Goal: Navigation & Orientation: Find specific page/section

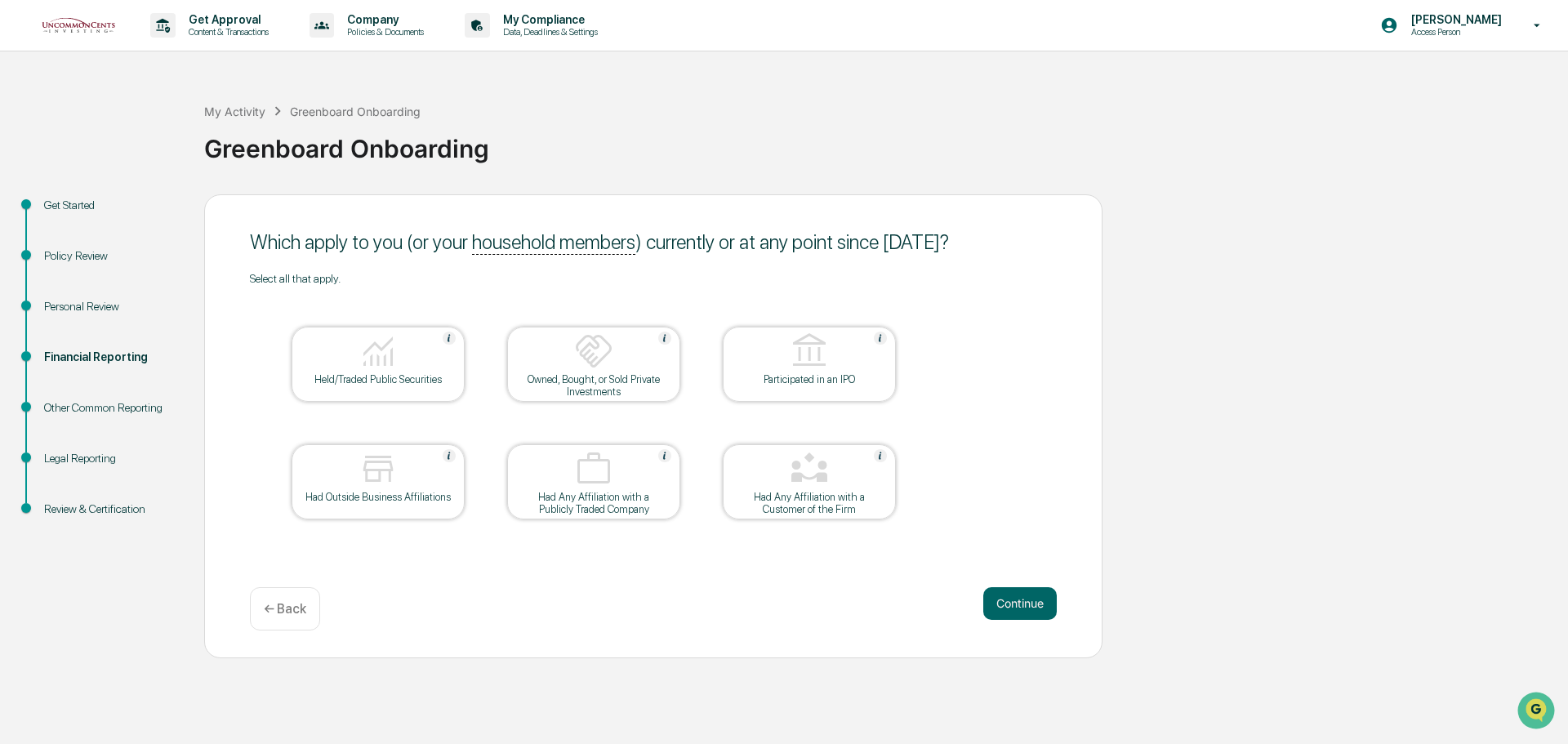
click at [227, 28] on p "Content & Transactions" at bounding box center [227, 32] width 101 height 11
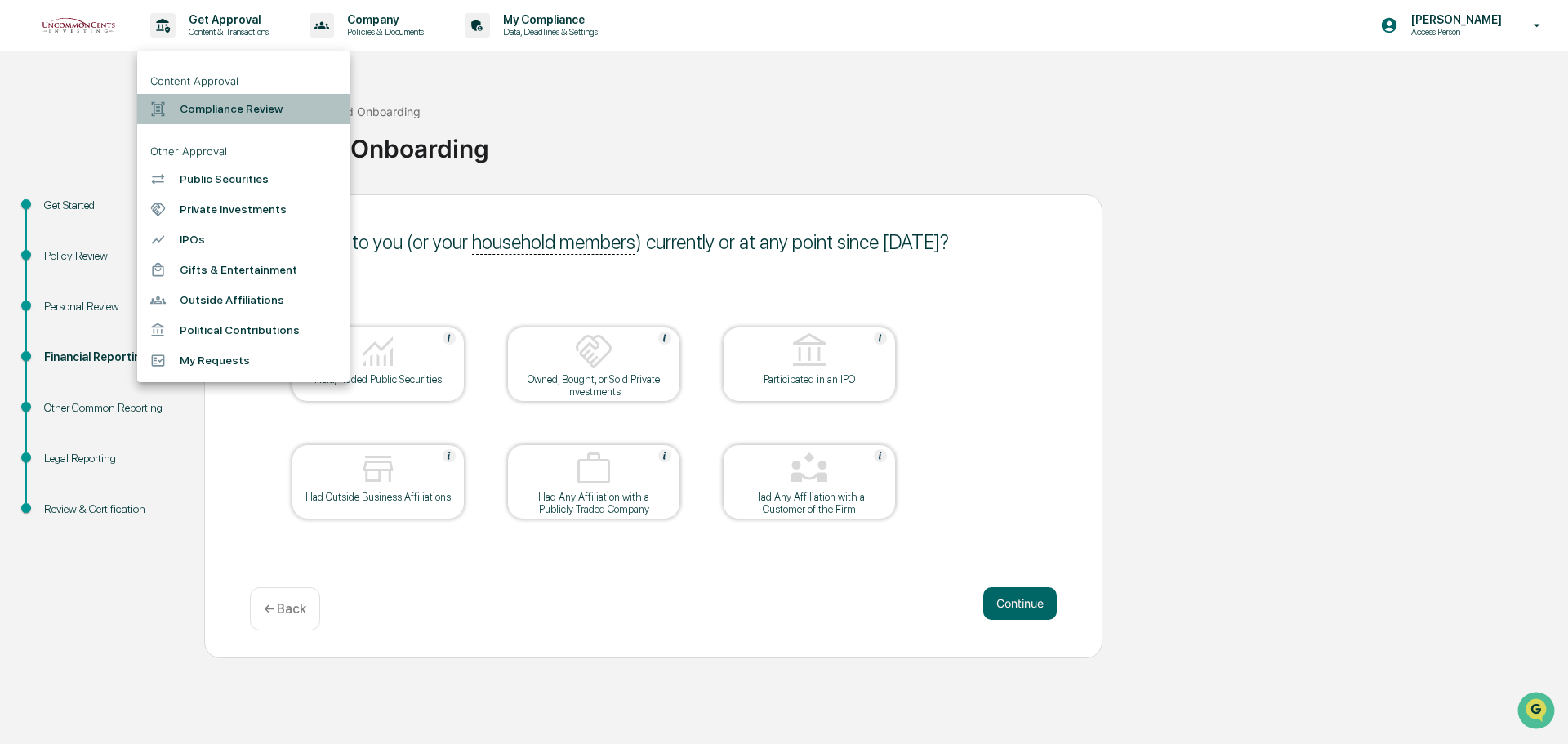
click at [259, 110] on li "Compliance Review" at bounding box center [243, 109] width 212 height 30
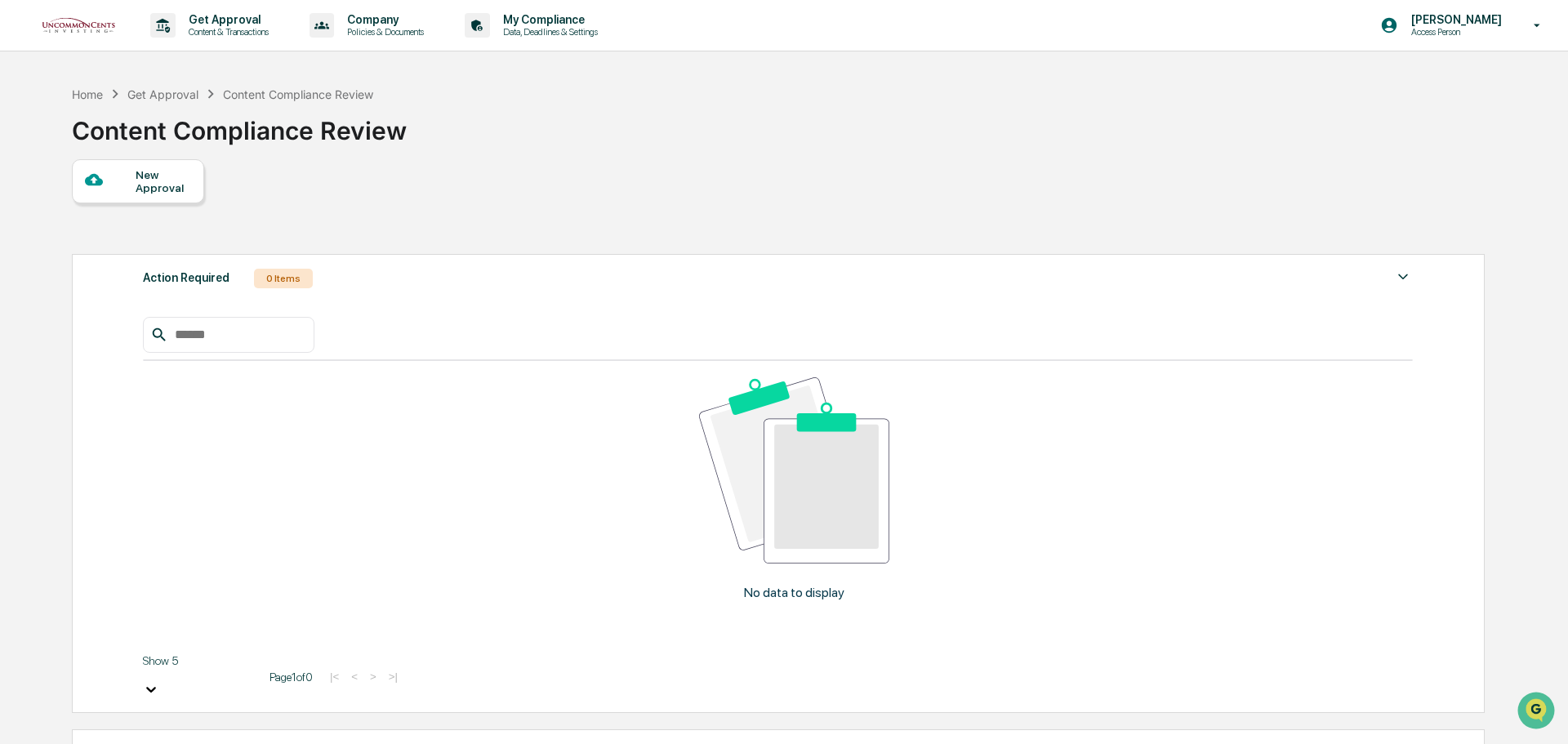
click at [224, 20] on p "Get Approval" at bounding box center [227, 20] width 101 height 13
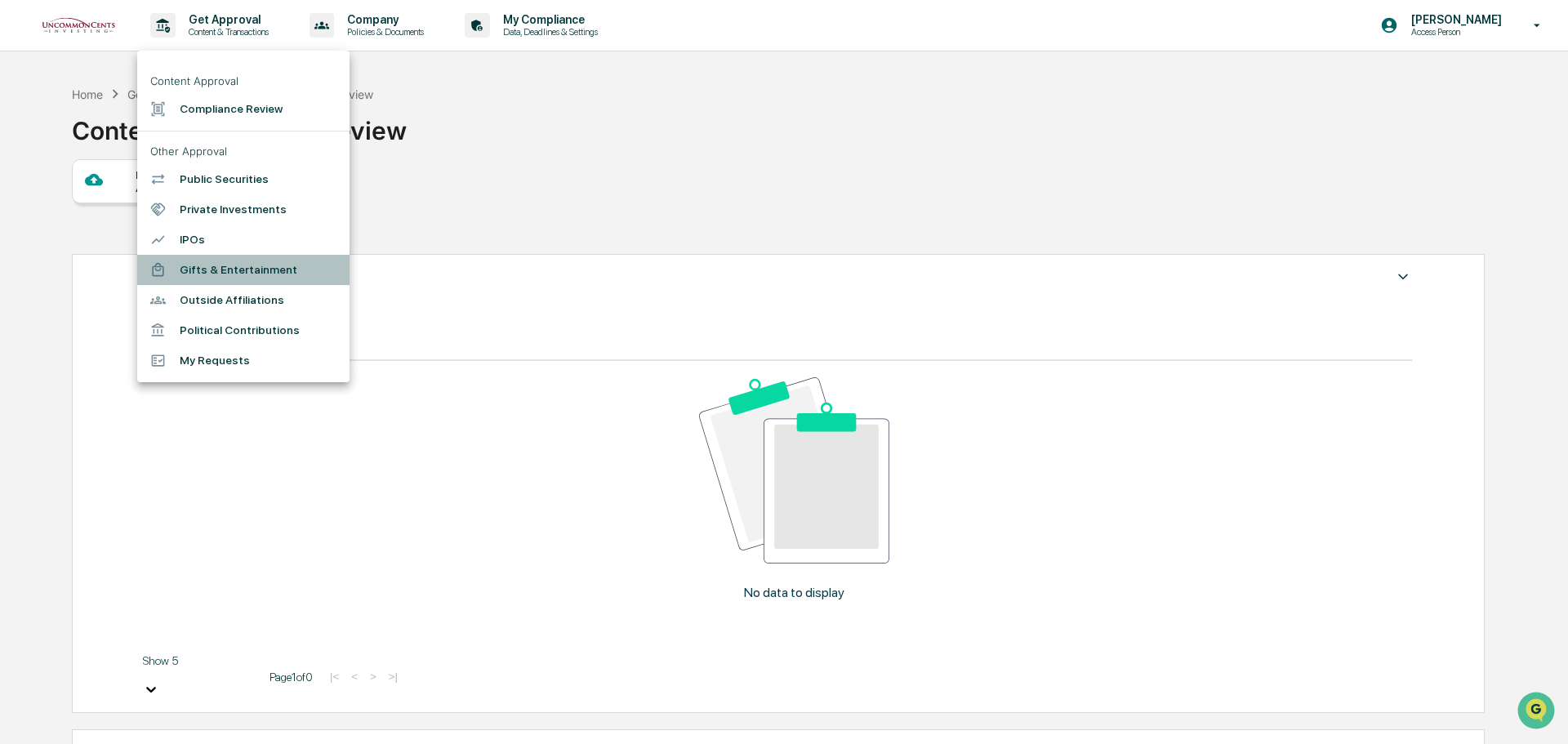
click at [259, 276] on li "Gifts & Entertainment" at bounding box center [243, 270] width 212 height 30
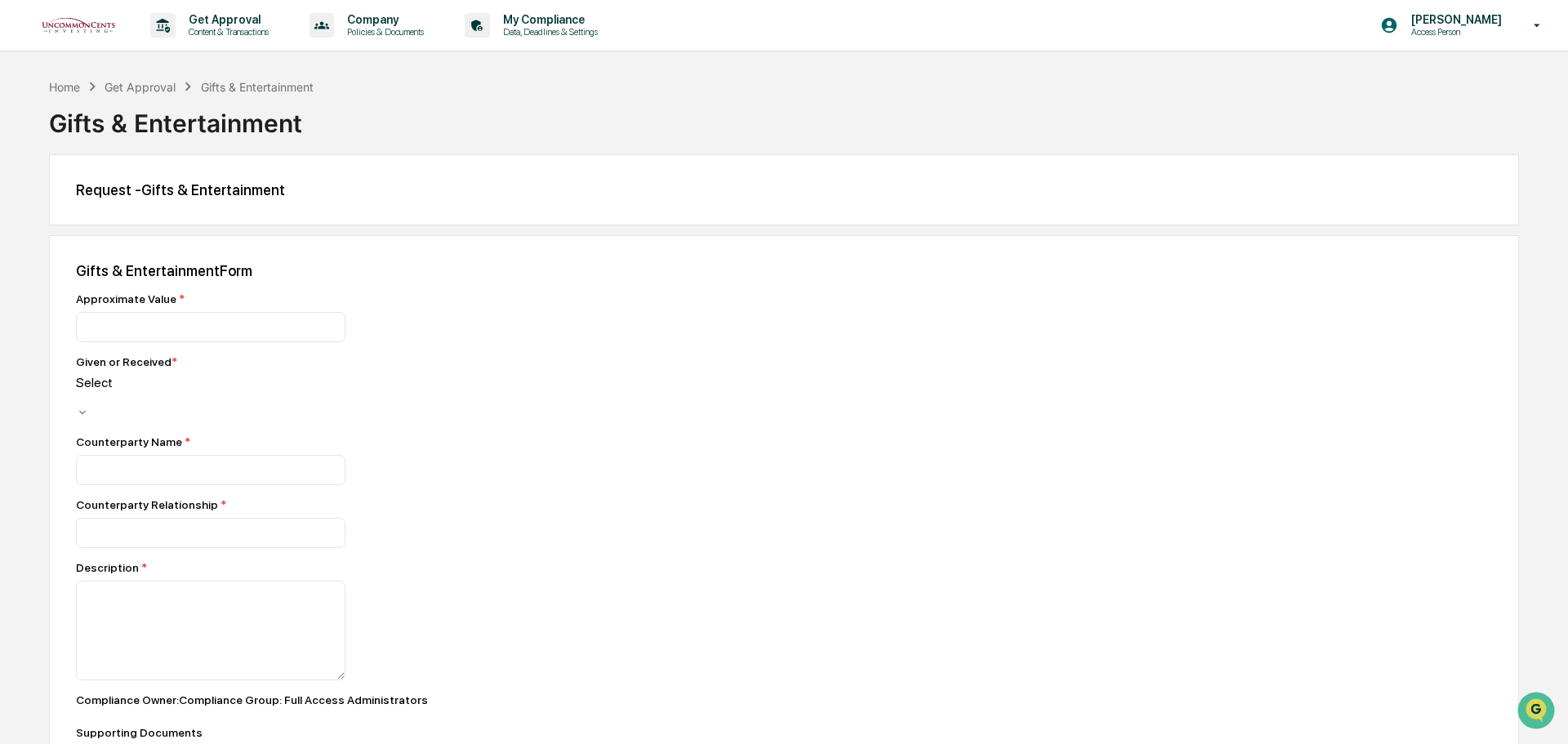
click at [238, 29] on p "Content & Transactions" at bounding box center [227, 32] width 101 height 11
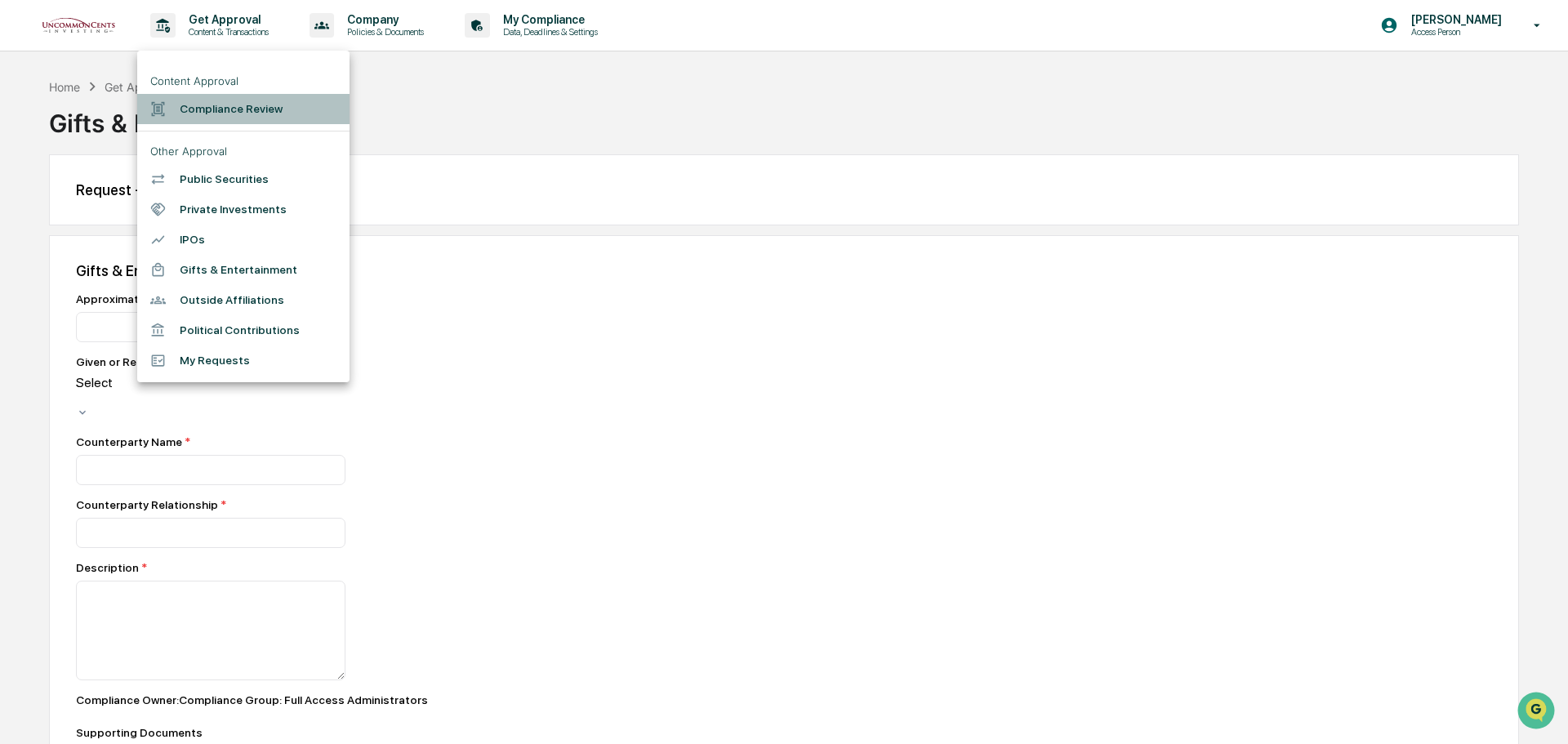
click at [259, 114] on li "Compliance Review" at bounding box center [243, 109] width 212 height 30
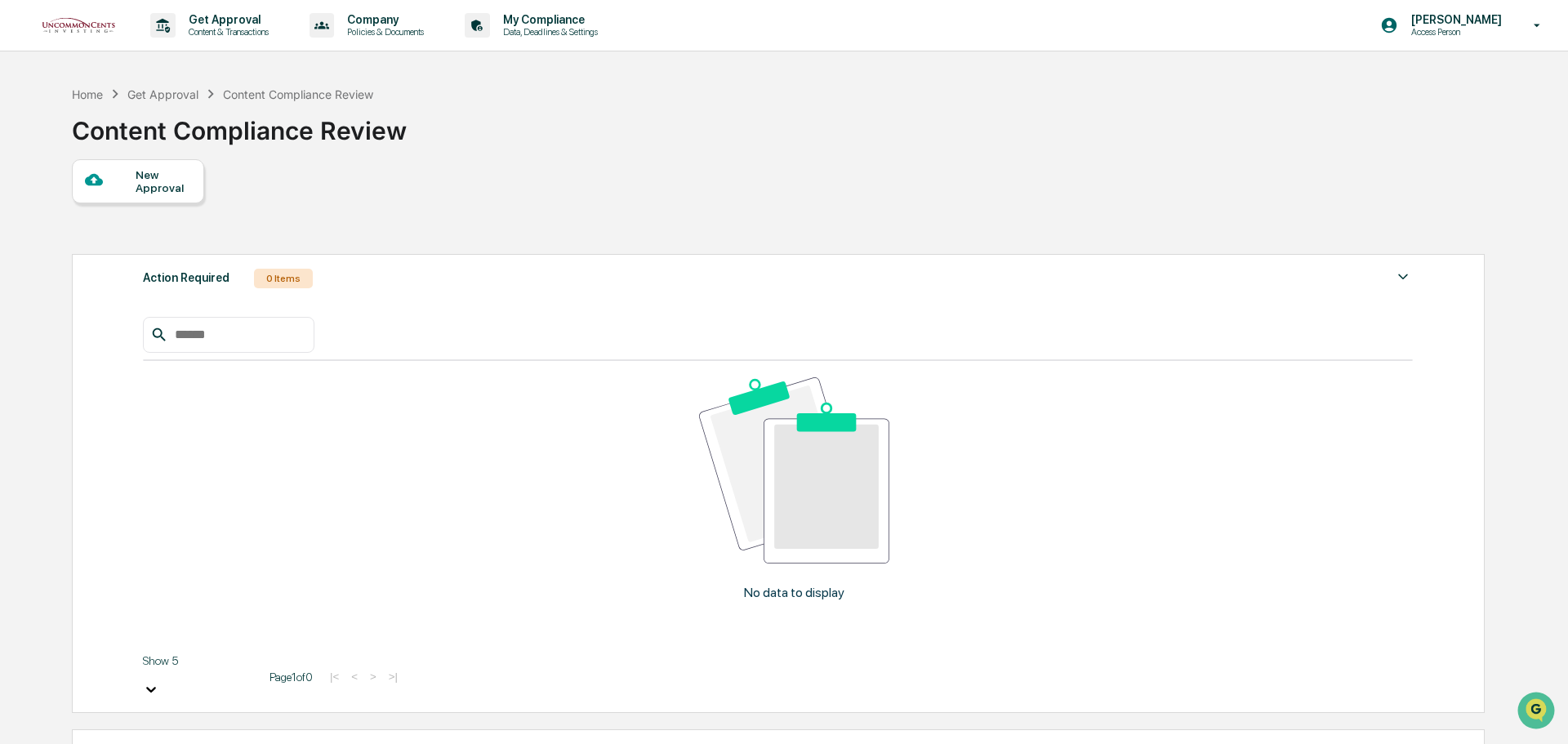
click at [151, 189] on div "New Approval" at bounding box center [163, 182] width 54 height 26
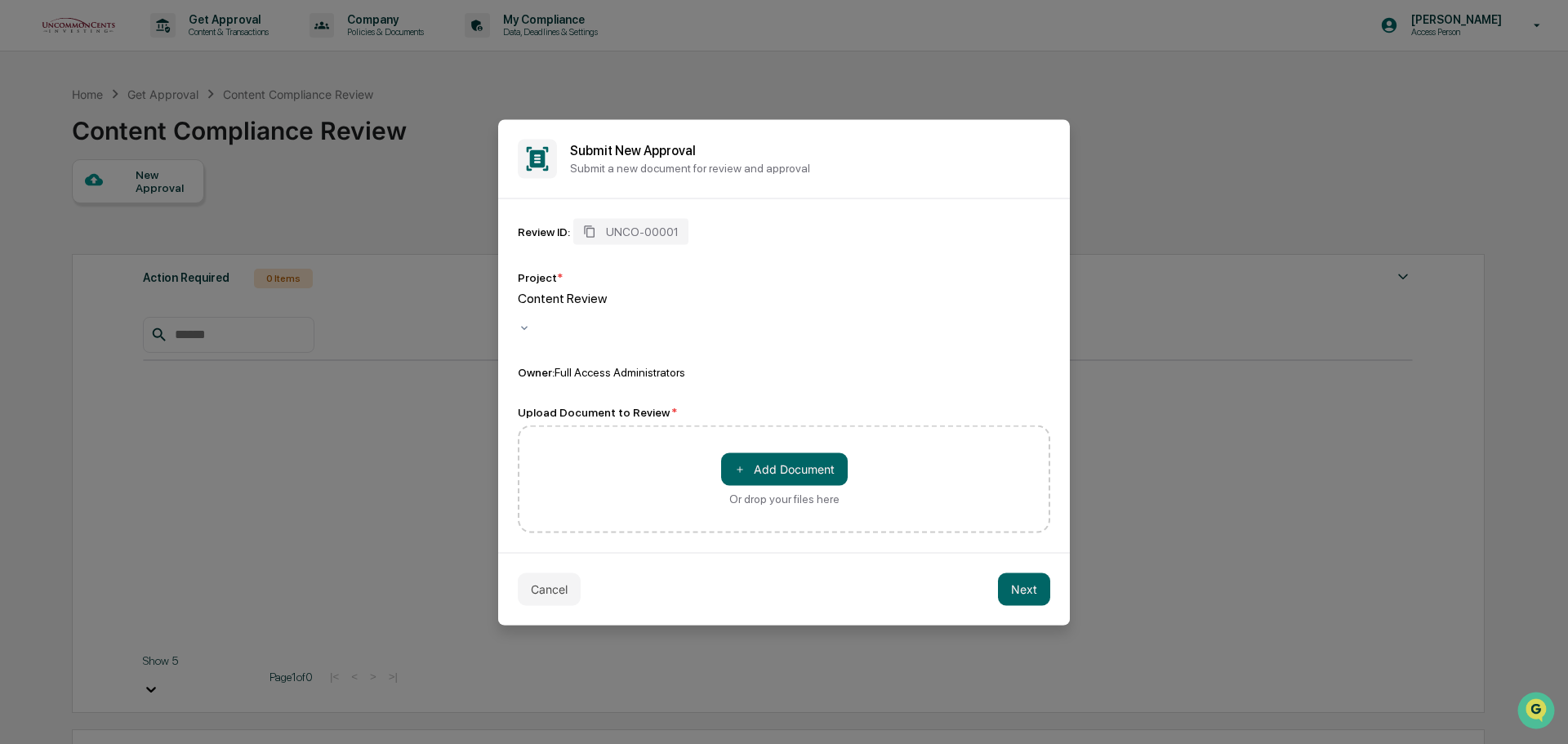
click at [555, 585] on button "Cancel" at bounding box center [549, 589] width 63 height 33
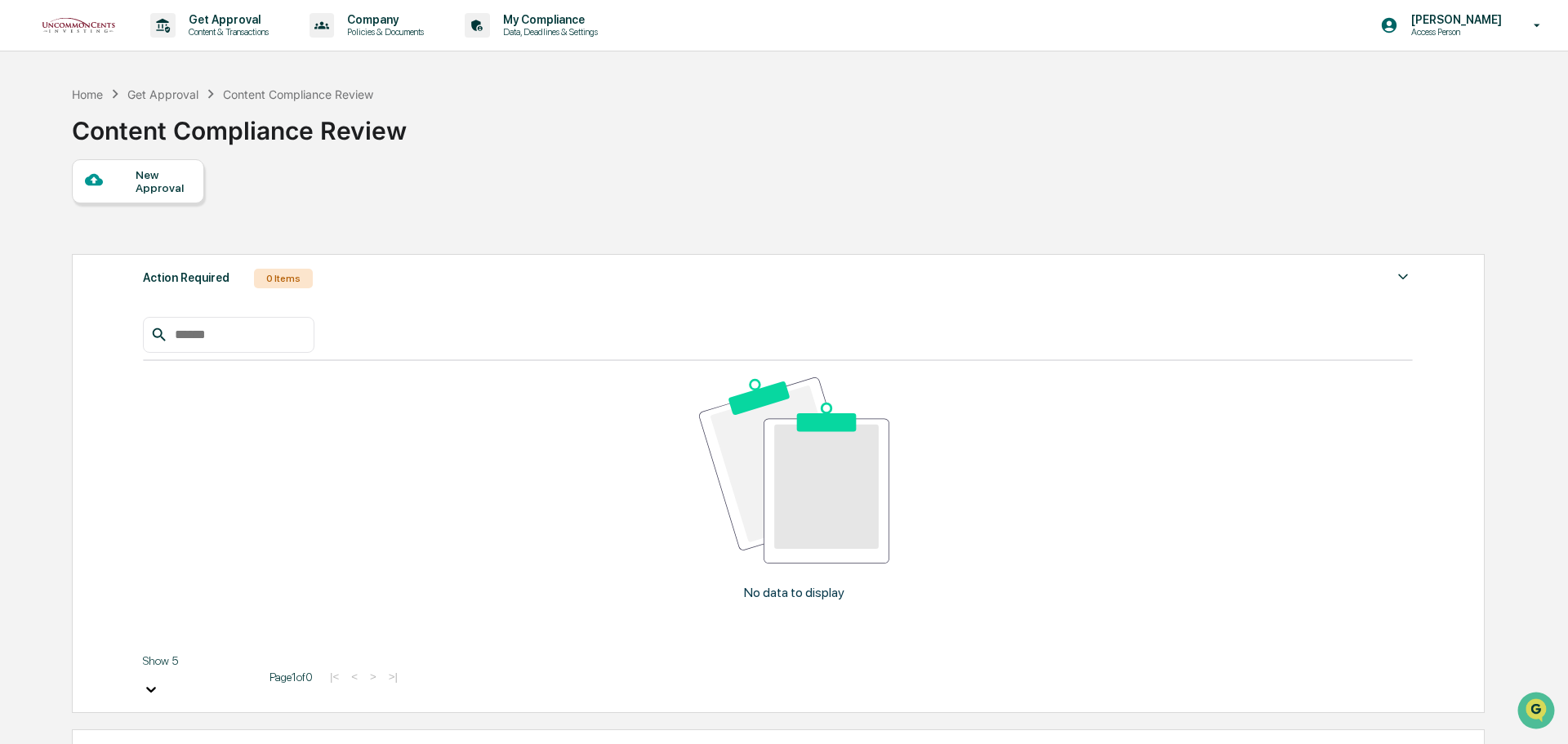
click at [576, 33] on p "Data, Deadlines & Settings" at bounding box center [548, 32] width 116 height 11
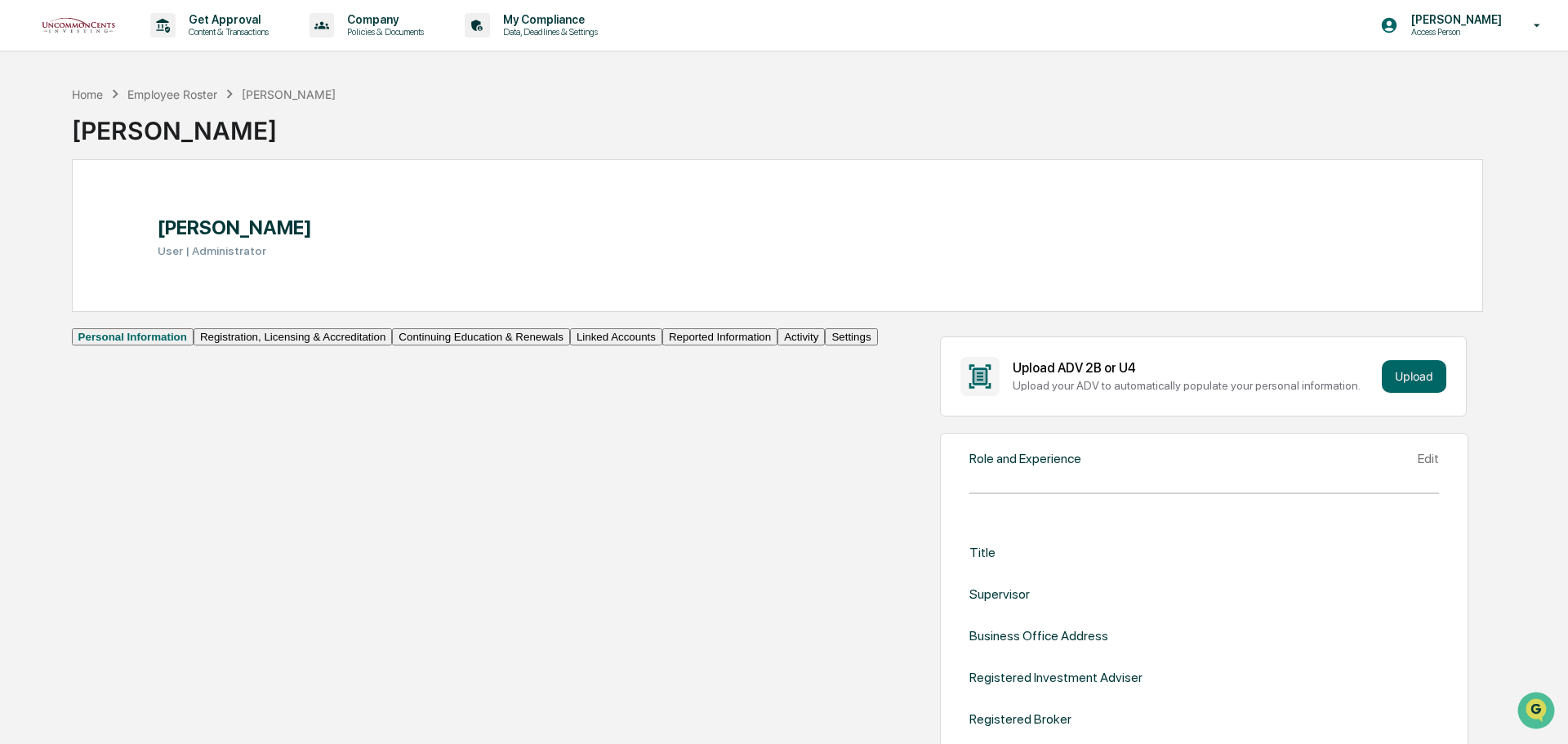
click at [78, 92] on div "Home" at bounding box center [87, 94] width 31 height 14
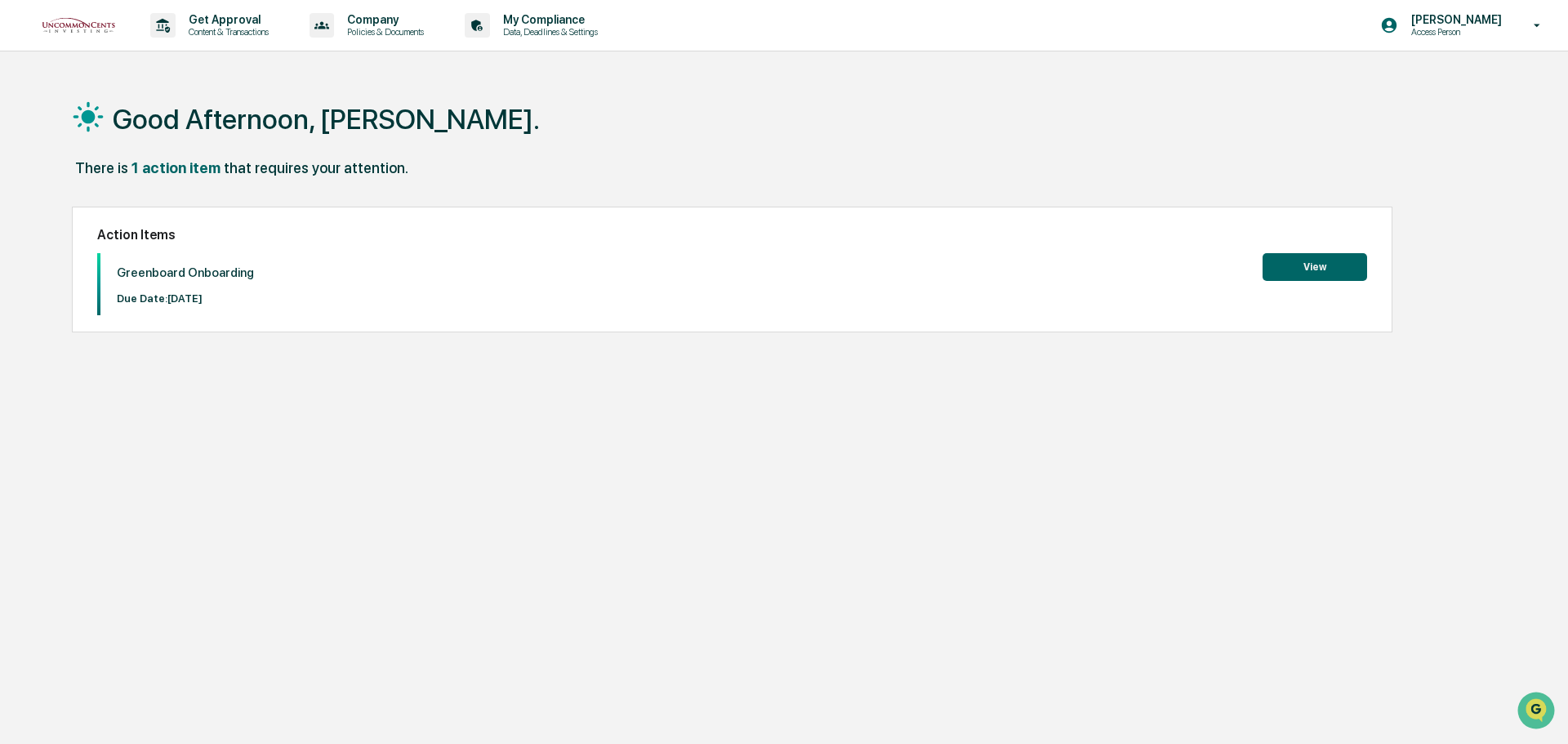
click at [374, 22] on p "Company" at bounding box center [383, 20] width 98 height 13
click at [197, 20] on div at bounding box center [784, 372] width 1568 height 744
click at [198, 20] on p "Get Approval" at bounding box center [227, 20] width 101 height 13
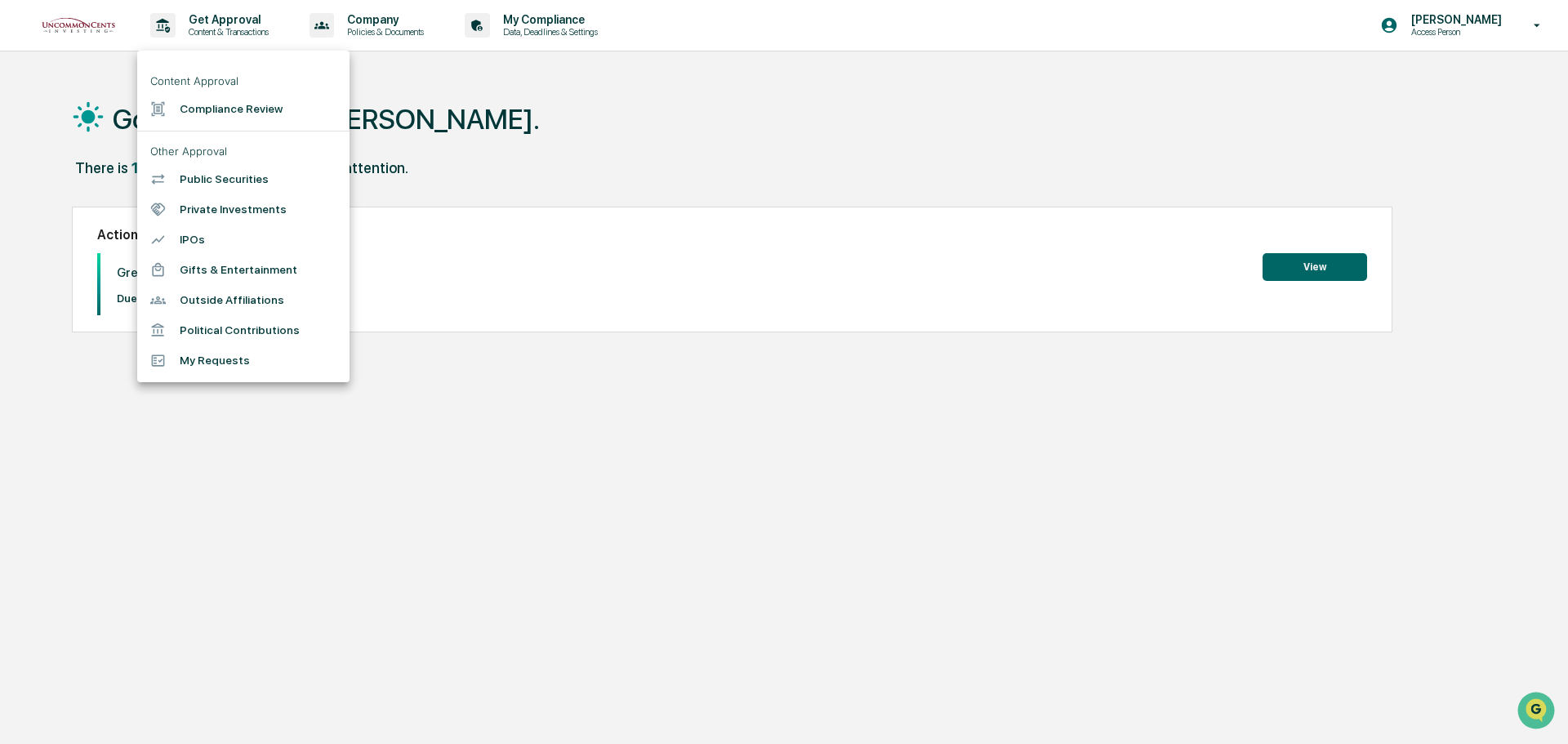
click at [384, 28] on div at bounding box center [784, 372] width 1568 height 744
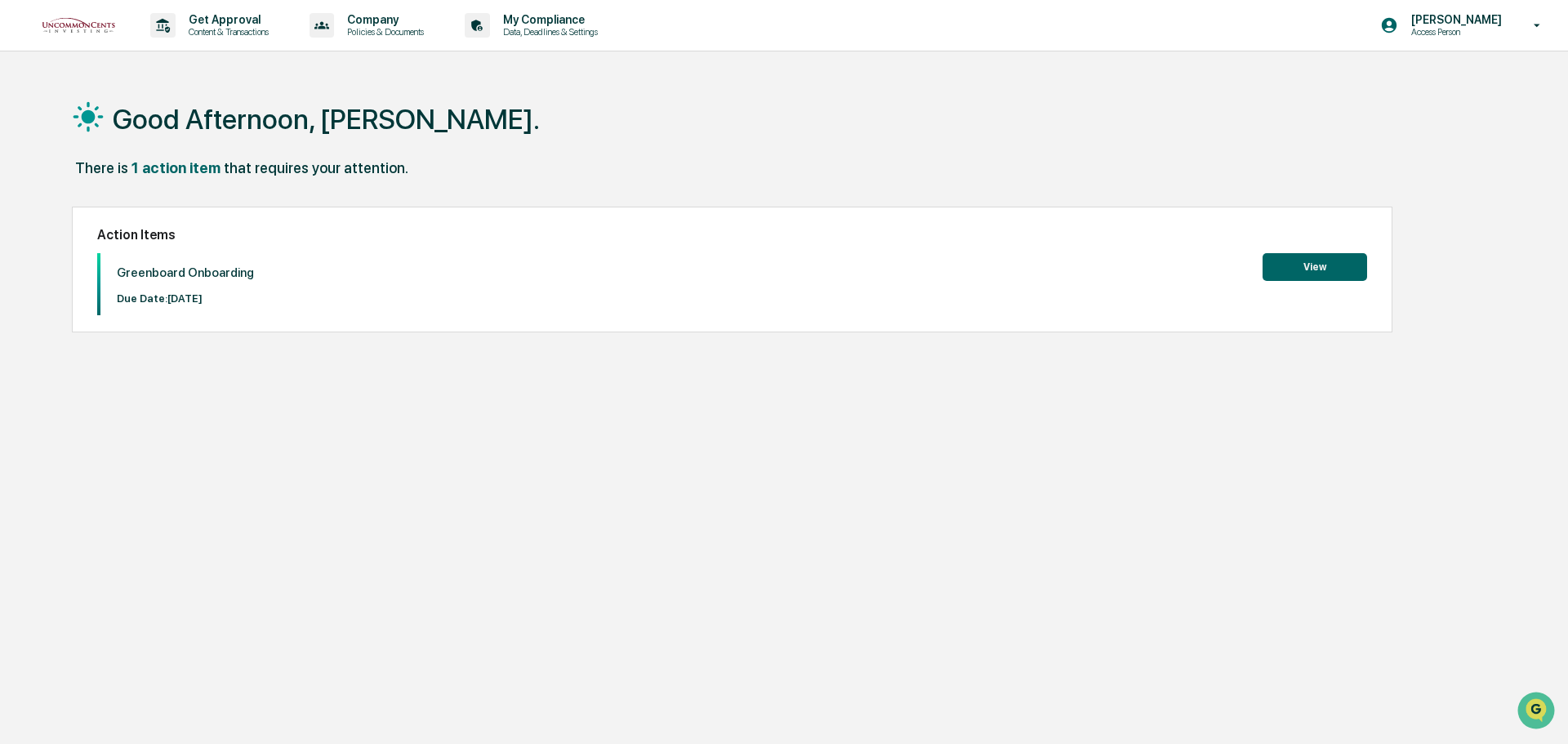
click at [381, 20] on p "Company" at bounding box center [383, 20] width 98 height 13
click at [427, 81] on li "Policy Document Library" at bounding box center [409, 82] width 212 height 30
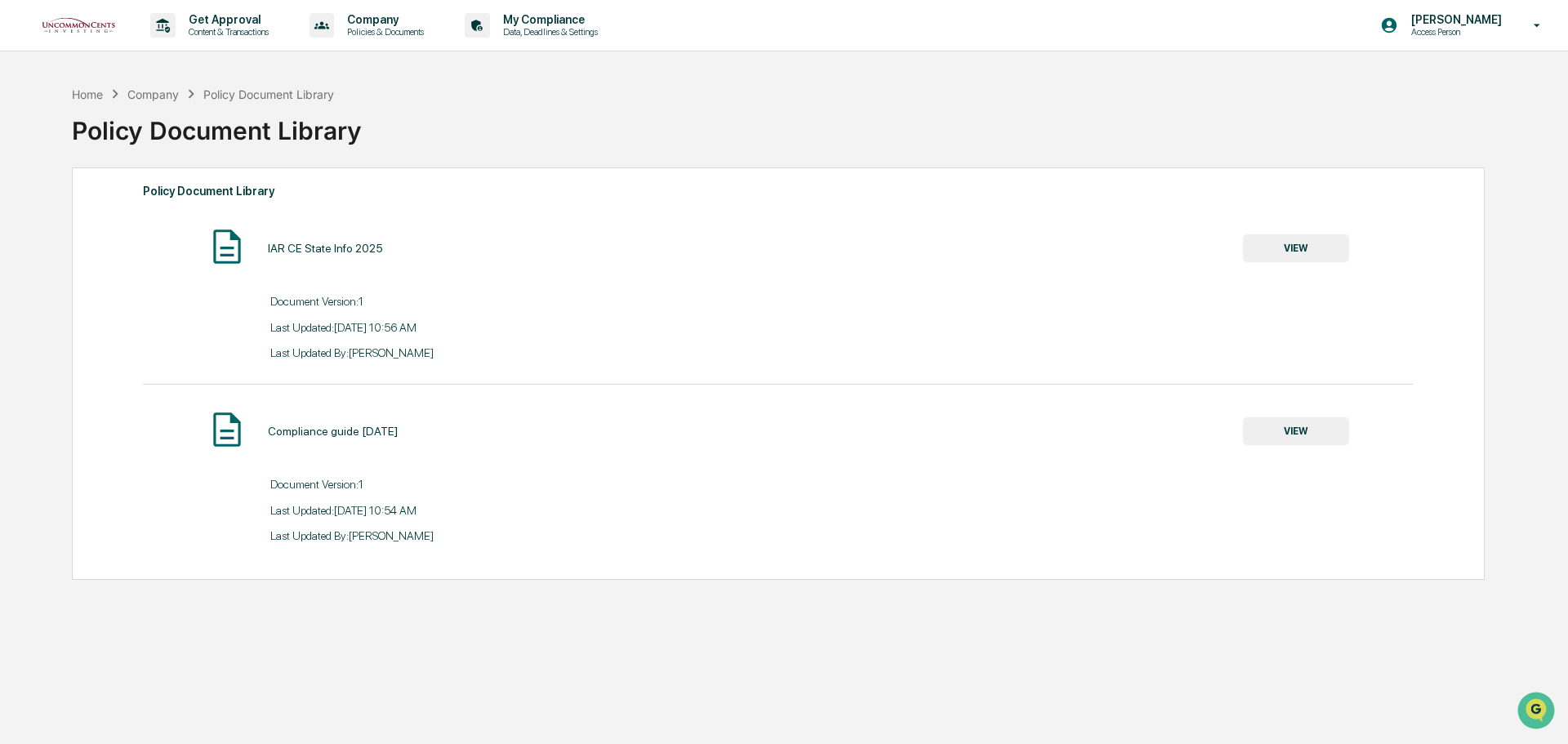
click at [375, 22] on p "Company" at bounding box center [383, 20] width 98 height 13
click at [399, 109] on li "Approved Content Library" at bounding box center [409, 113] width 212 height 30
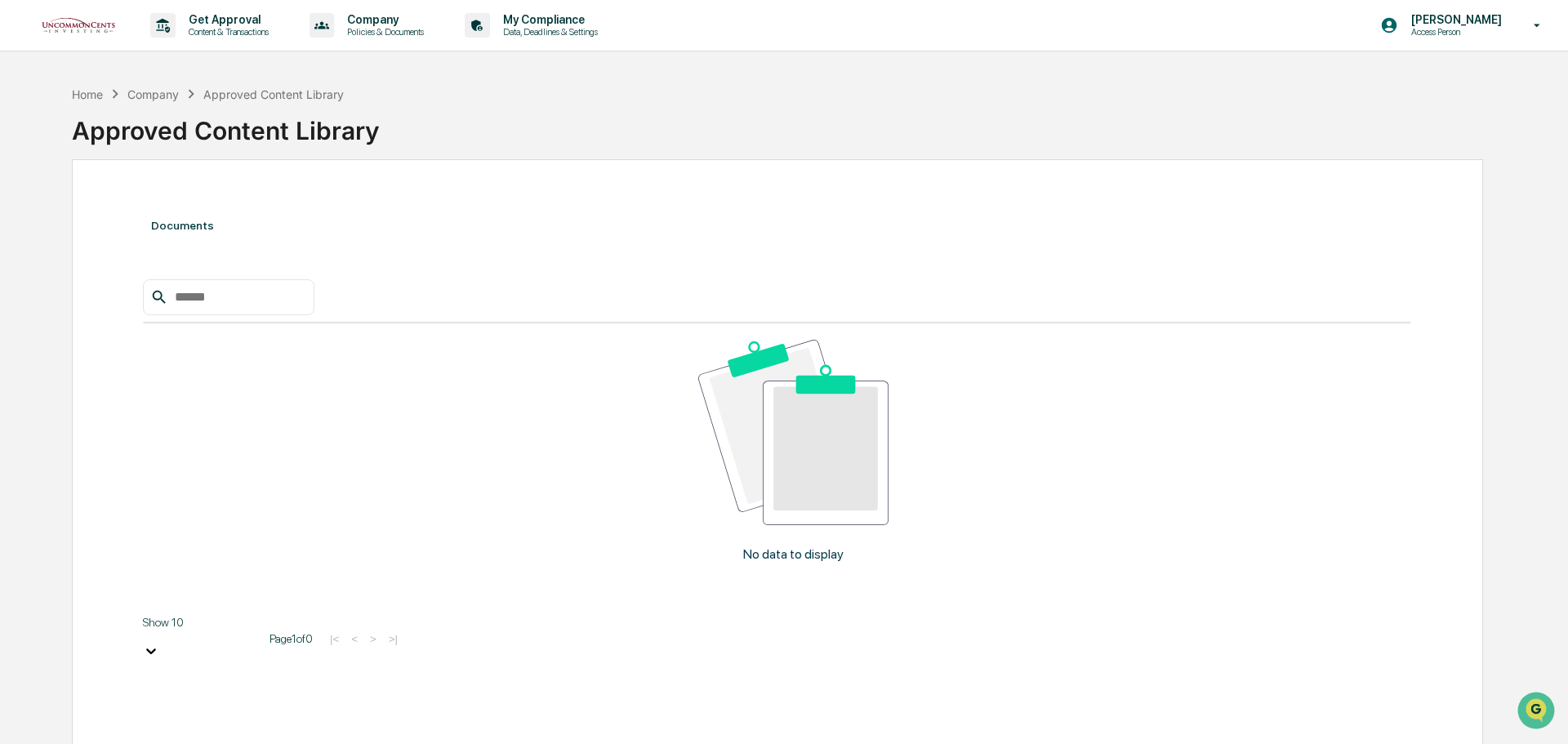
click at [148, 94] on div "Company" at bounding box center [153, 94] width 51 height 14
click at [162, 93] on div "Company" at bounding box center [153, 94] width 51 height 14
click at [408, 25] on p "Company" at bounding box center [383, 20] width 98 height 13
click at [388, 80] on li "Policy Document Library" at bounding box center [409, 82] width 212 height 30
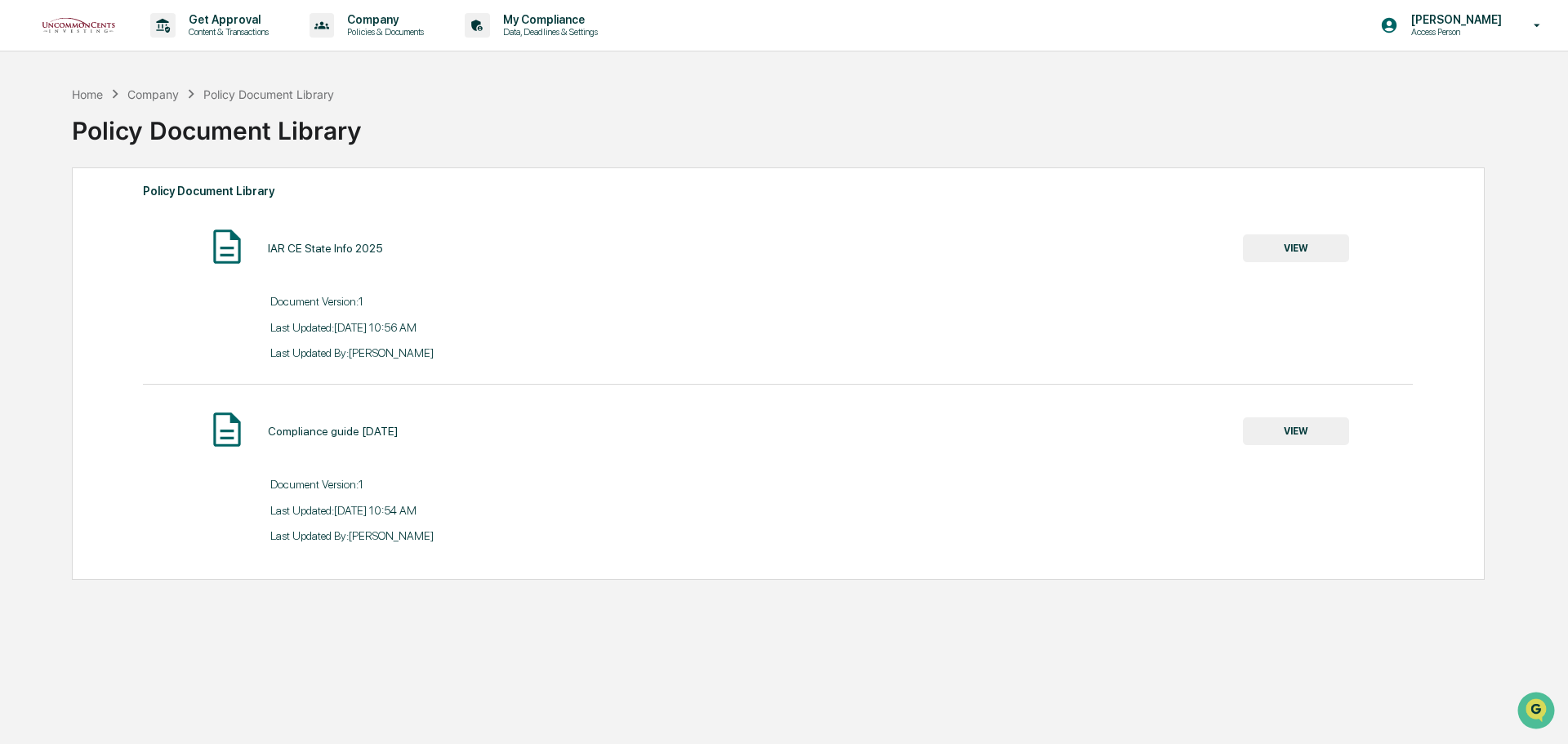
click at [215, 29] on p "Content & Transactions" at bounding box center [227, 32] width 101 height 11
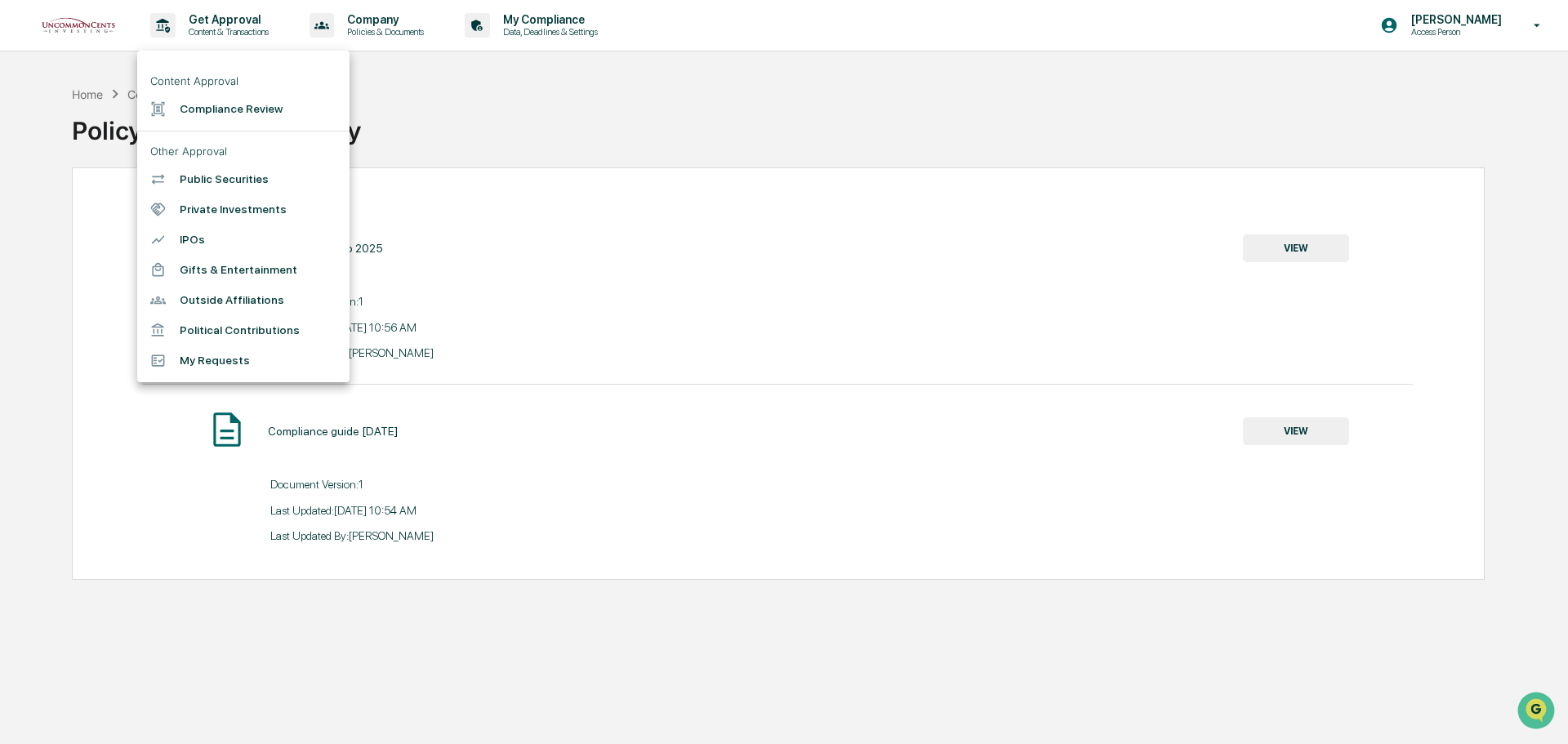
click at [717, 86] on div at bounding box center [784, 372] width 1568 height 744
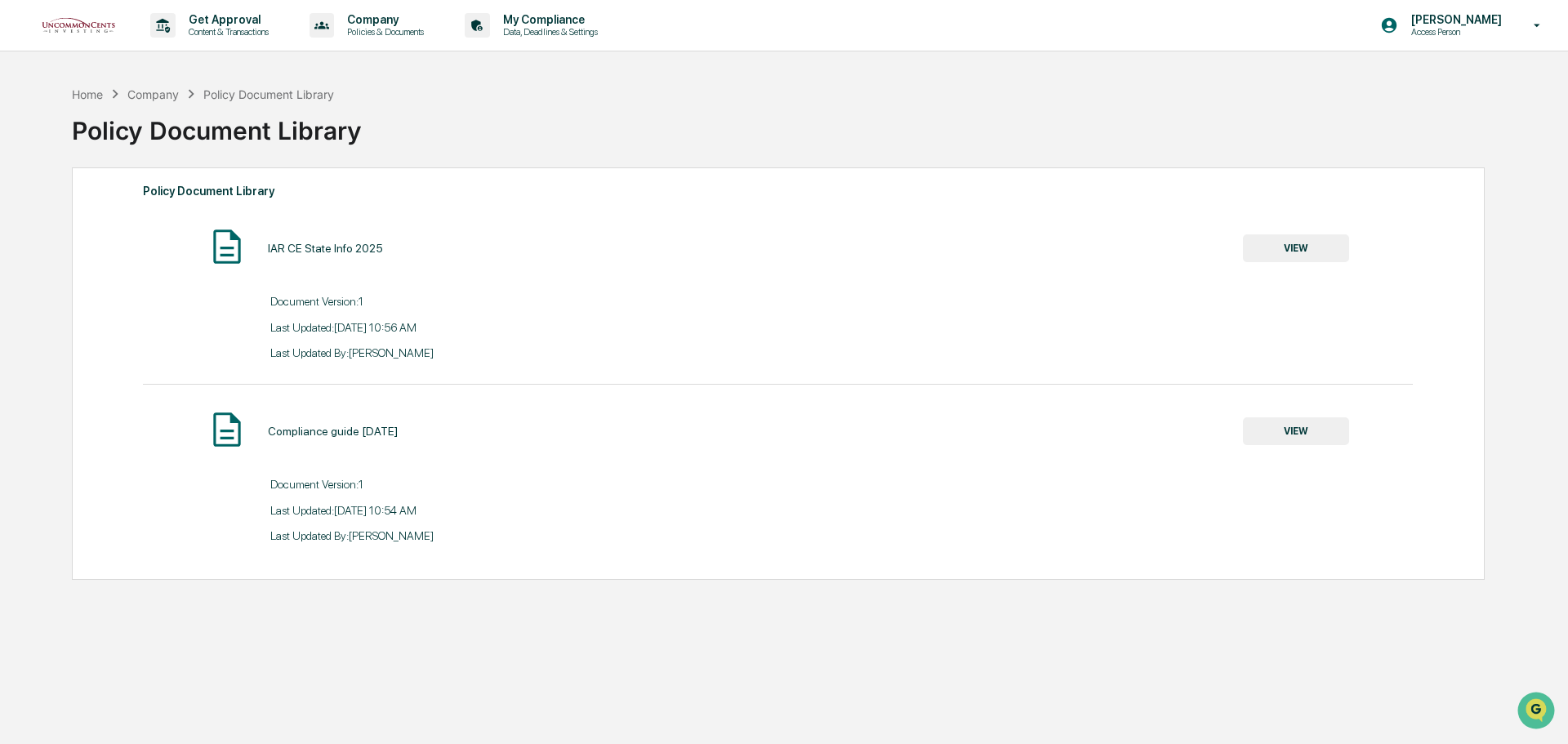
drag, startPoint x: 1333, startPoint y: 3, endPoint x: 201, endPoint y: 32, distance: 1132.4
click at [201, 32] on p "Content & Transactions" at bounding box center [227, 32] width 101 height 11
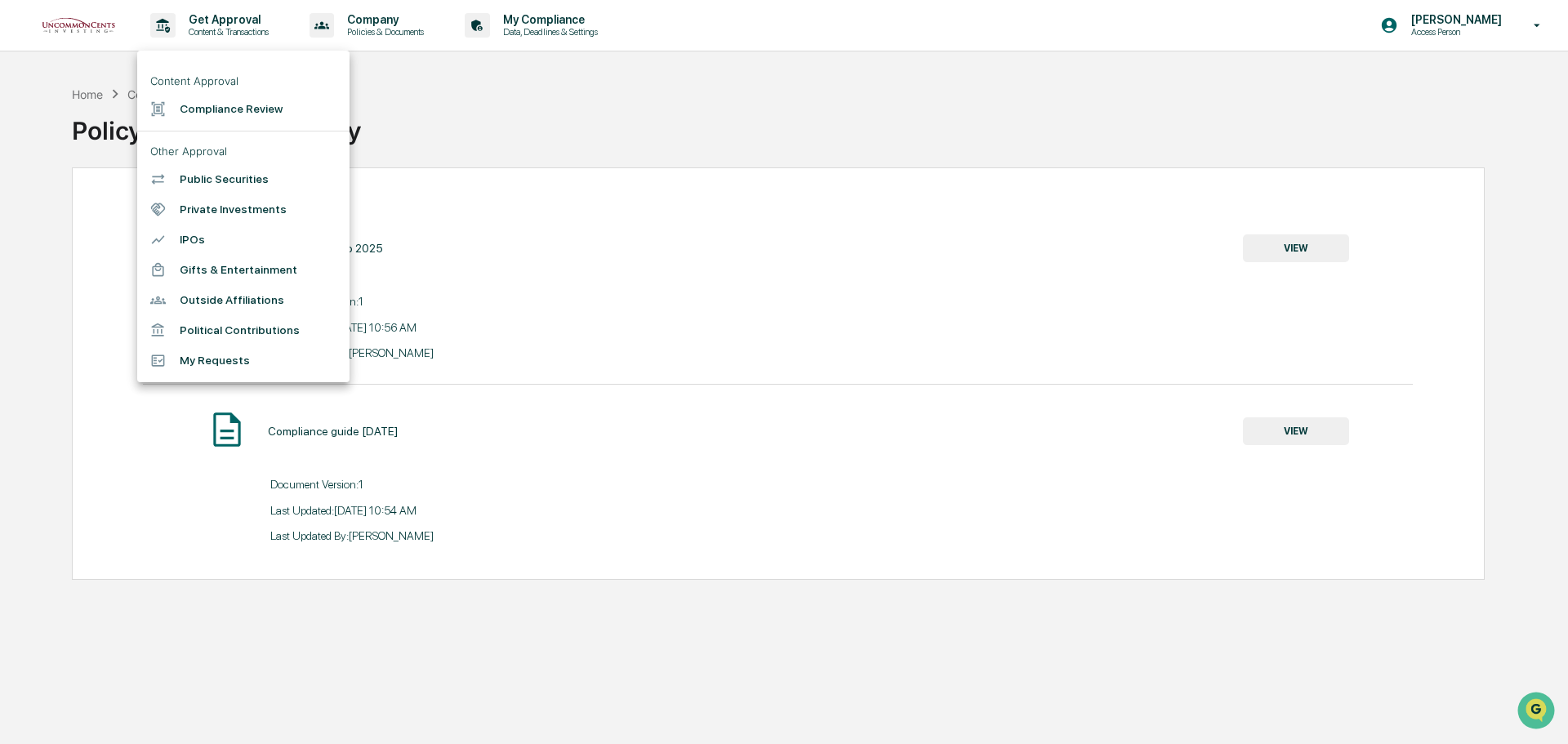
click at [841, 80] on div at bounding box center [784, 372] width 1568 height 744
